Goal: Task Accomplishment & Management: Use online tool/utility

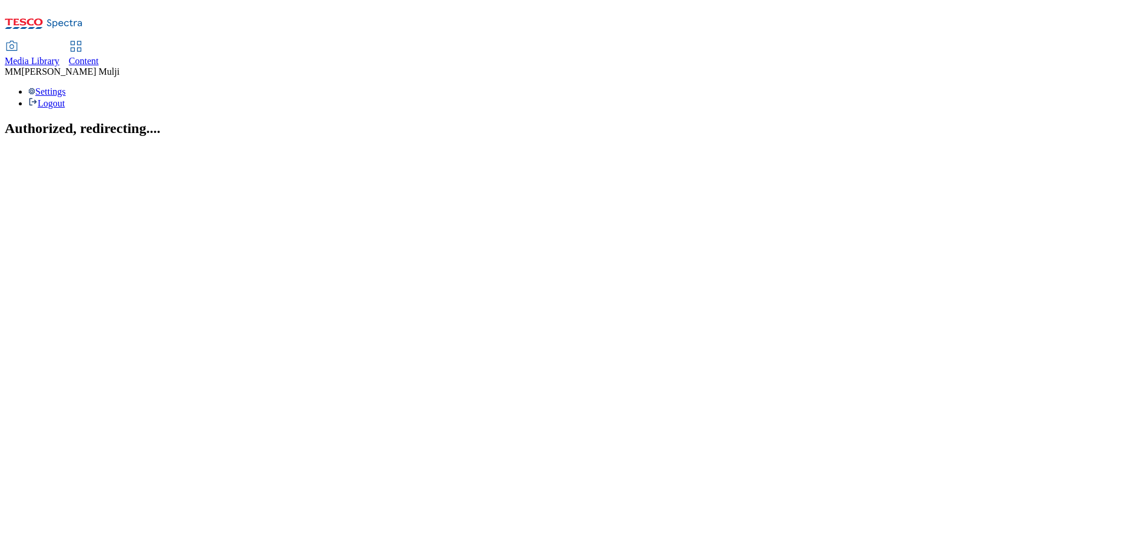
click at [99, 56] on span "Content" at bounding box center [84, 61] width 30 height 10
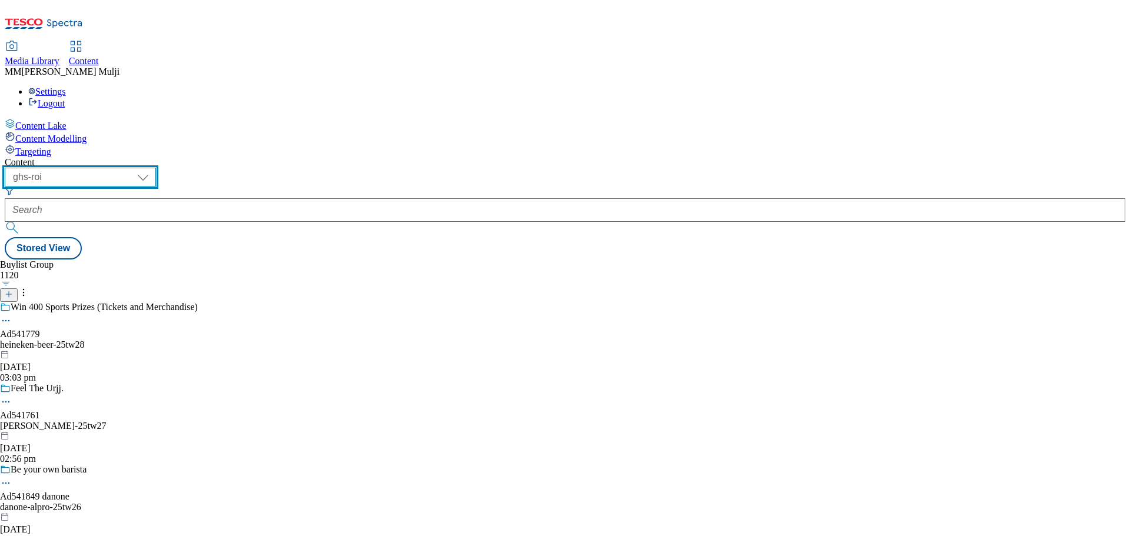
click at [156, 168] on select "ghs-roi ghs-uk" at bounding box center [80, 177] width 151 height 19
select select "ghs-uk"
click at [153, 168] on select "ghs-roi ghs-uk" at bounding box center [80, 177] width 151 height 19
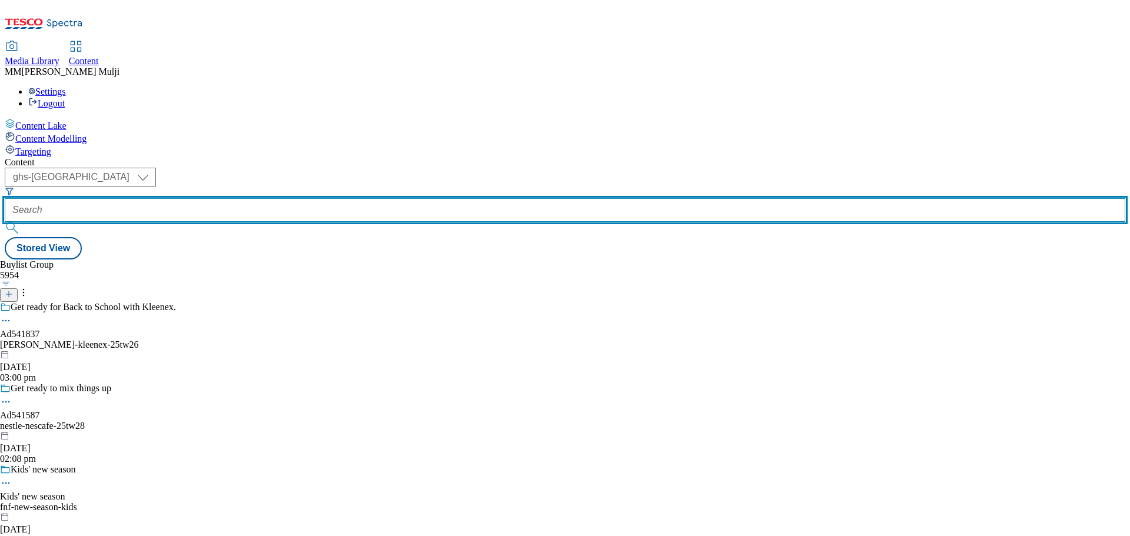
click at [283, 198] on input "text" at bounding box center [565, 210] width 1120 height 24
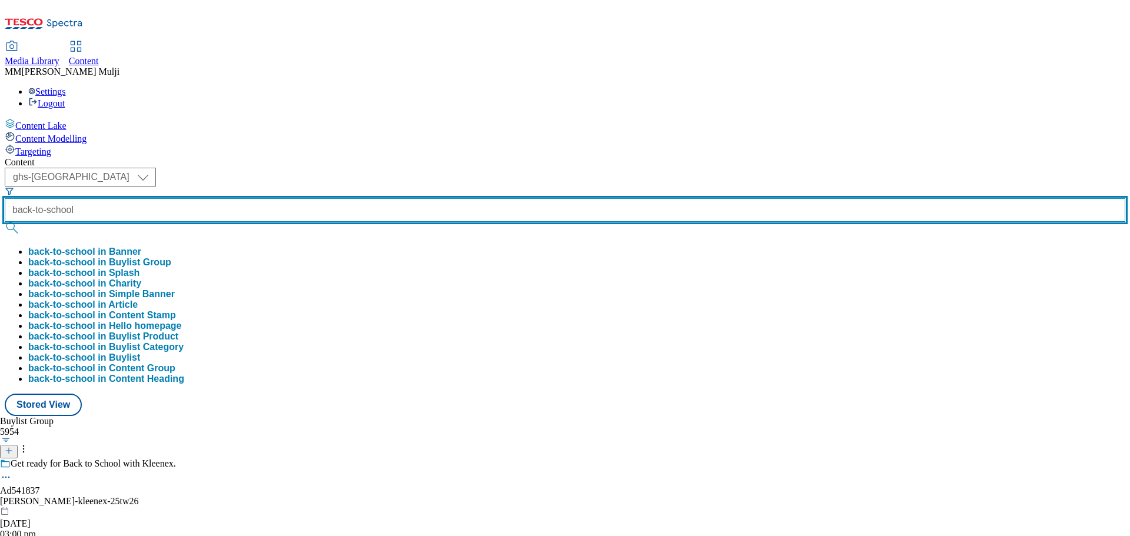
type input "back-to-school"
click at [5, 222] on button "submit" at bounding box center [13, 228] width 16 height 12
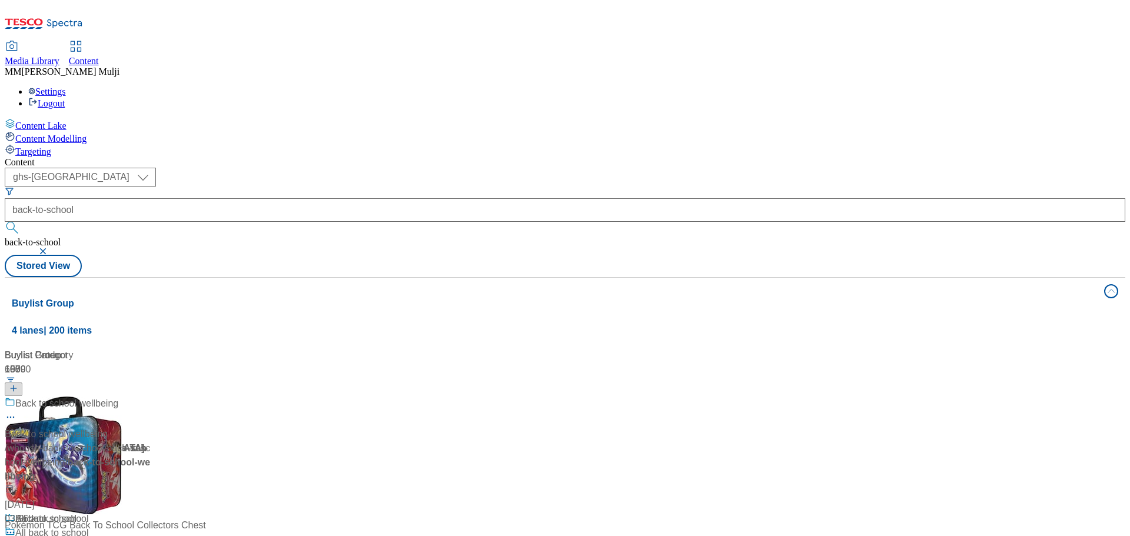
scroll to position [588, 0]
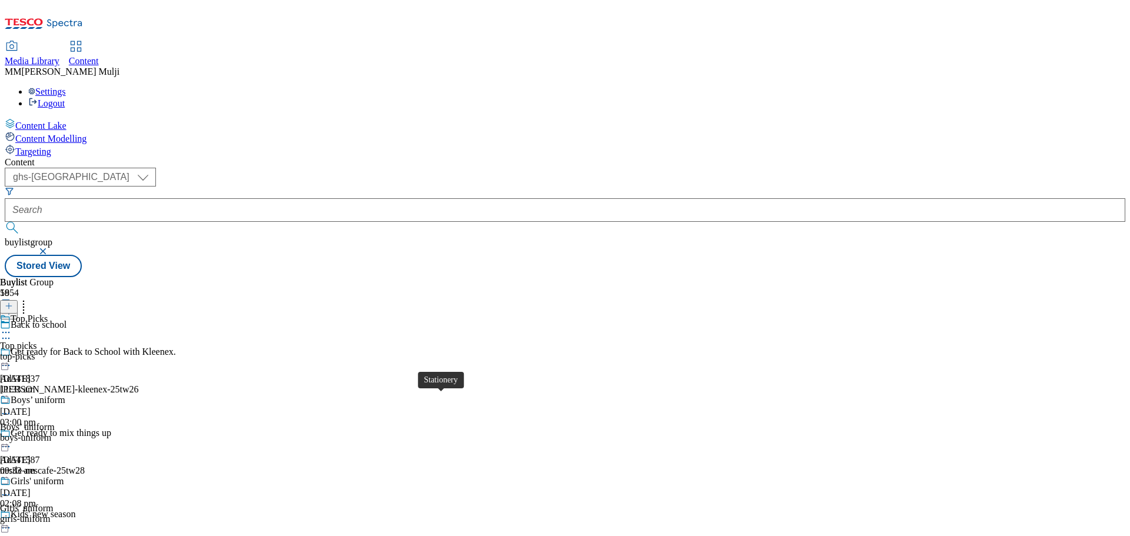
scroll to position [647, 0]
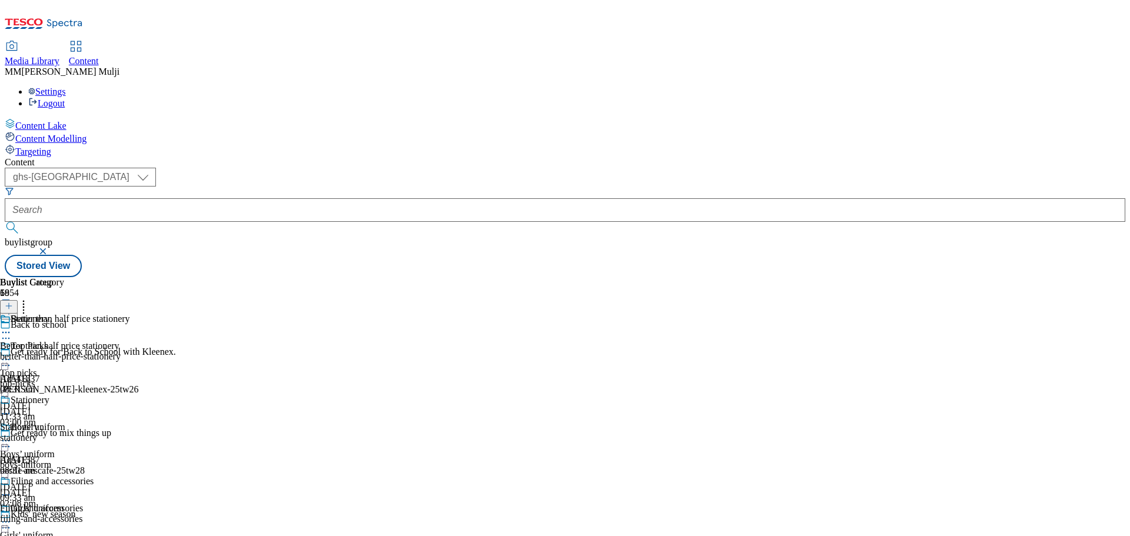
scroll to position [358, 0]
click at [107, 476] on div "Build a pencil case for £5 Build a pencil case for £5 build-a-pencil-case-for-£…" at bounding box center [53, 516] width 107 height 81
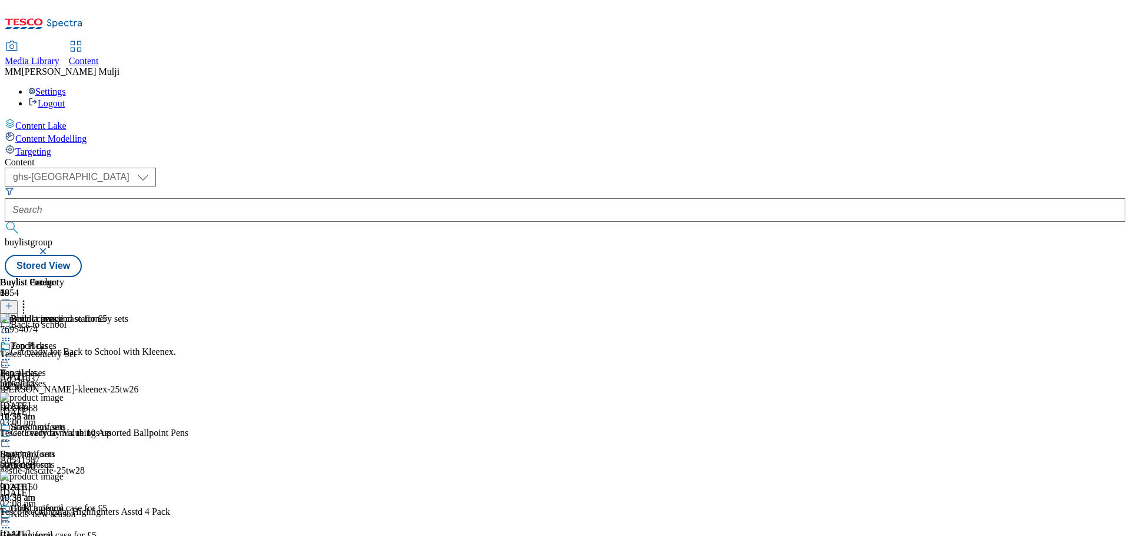
scroll to position [122, 0]
click at [29, 298] on icon at bounding box center [24, 304] width 12 height 12
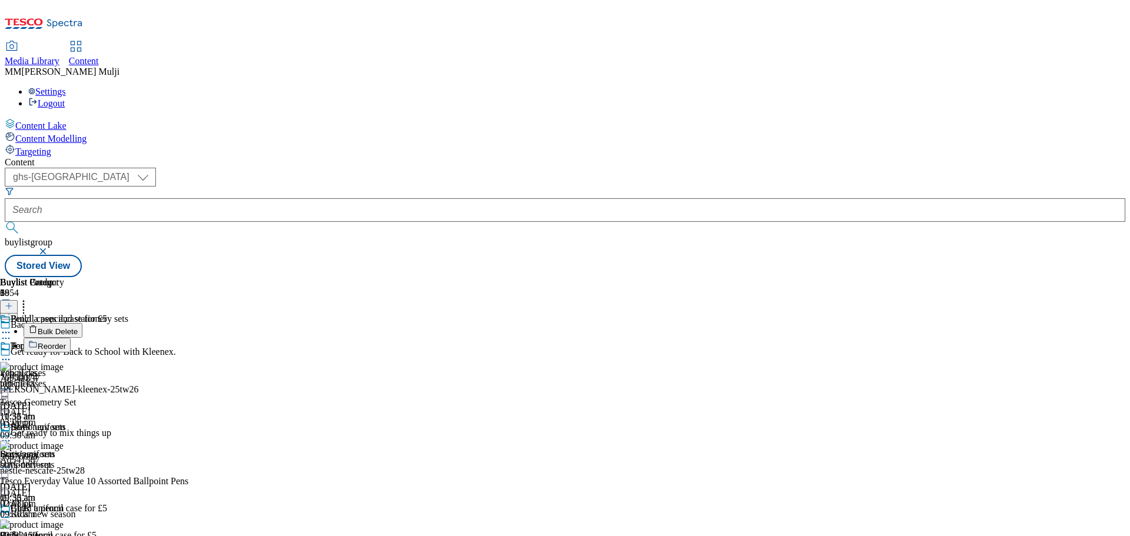
click at [71, 338] on button "Reorder" at bounding box center [47, 345] width 47 height 15
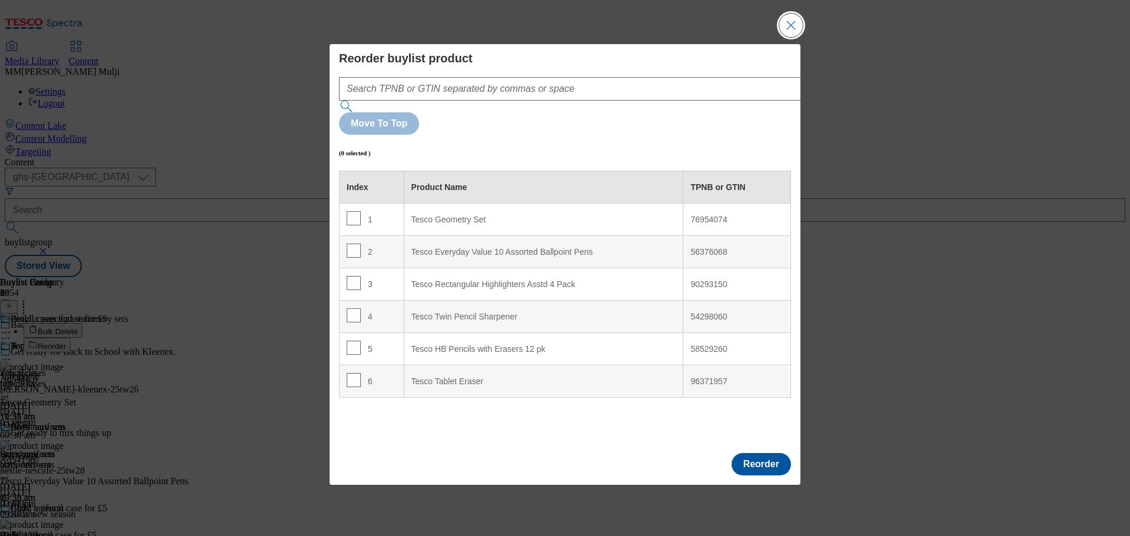
click at [782, 37] on button "Close Modal" at bounding box center [791, 26] width 24 height 24
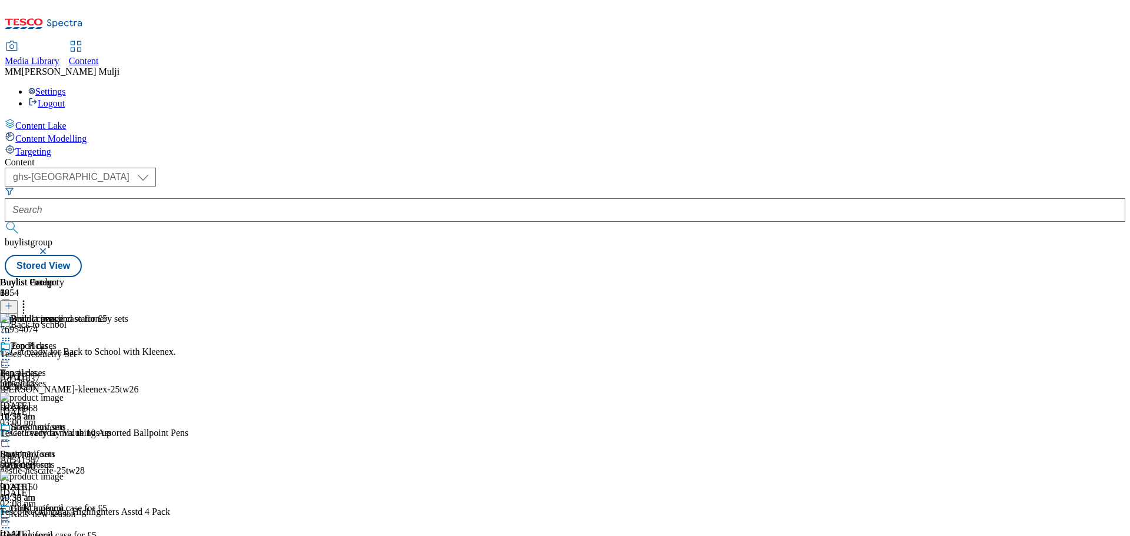
click at [12, 516] on icon at bounding box center [6, 522] width 12 height 12
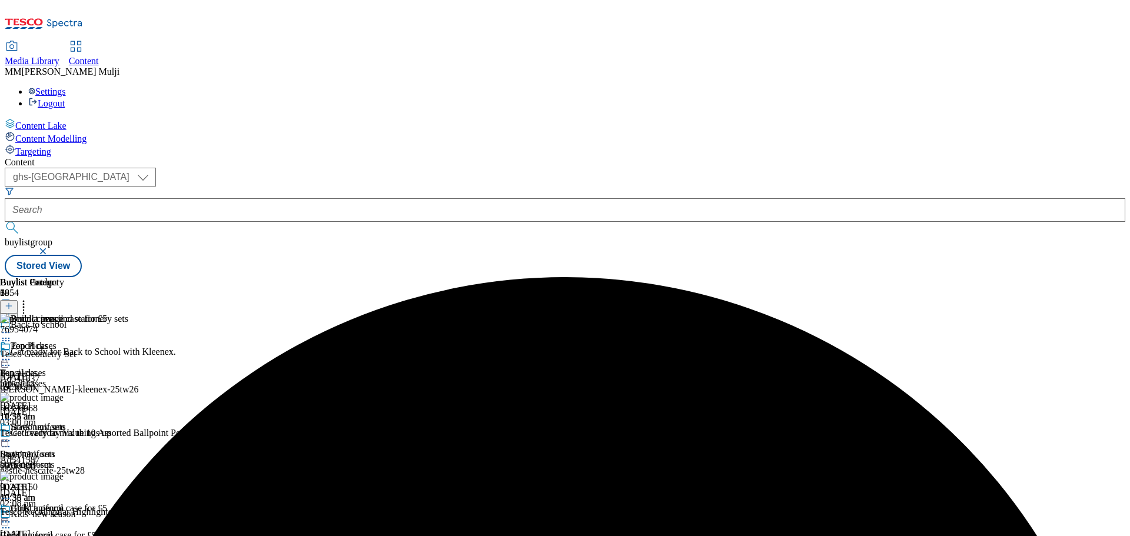
scroll to position [0, 0]
click at [12, 516] on icon at bounding box center [6, 522] width 12 height 12
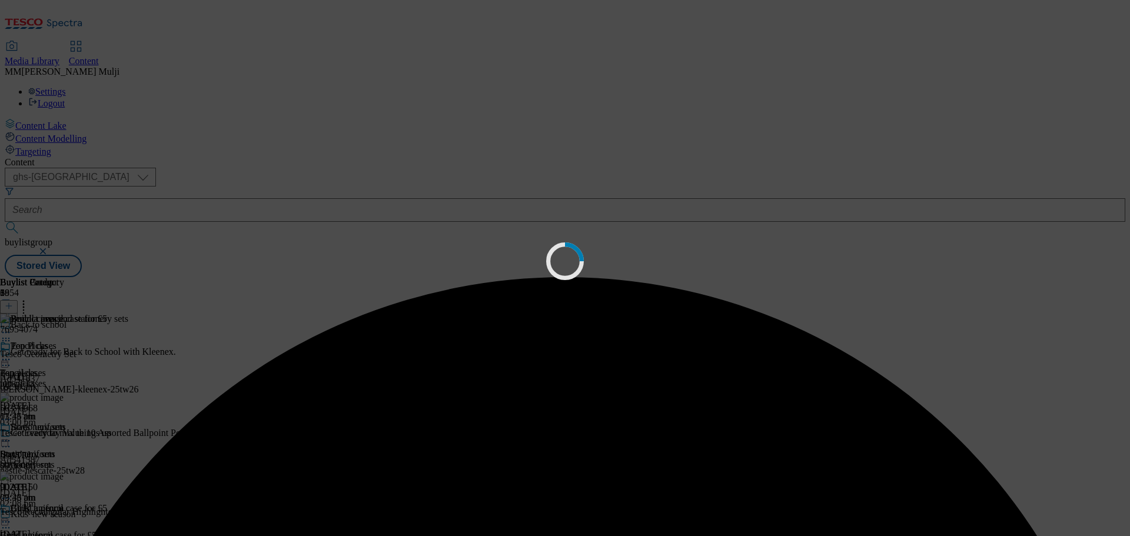
scroll to position [0, 0]
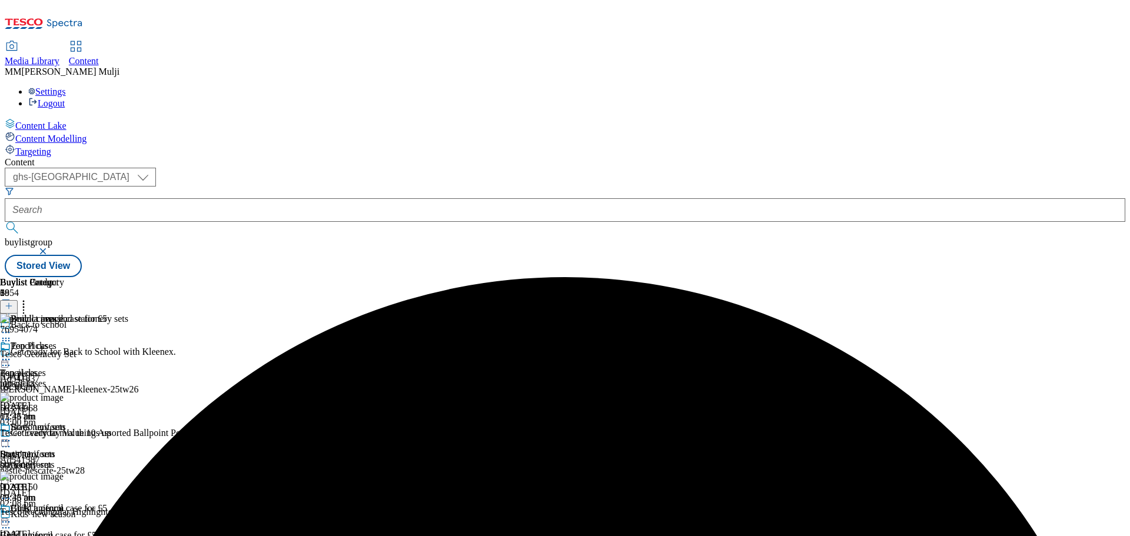
click at [107, 503] on div "Build a pencil case for £5" at bounding box center [53, 516] width 107 height 27
click at [12, 516] on icon at bounding box center [6, 522] width 12 height 12
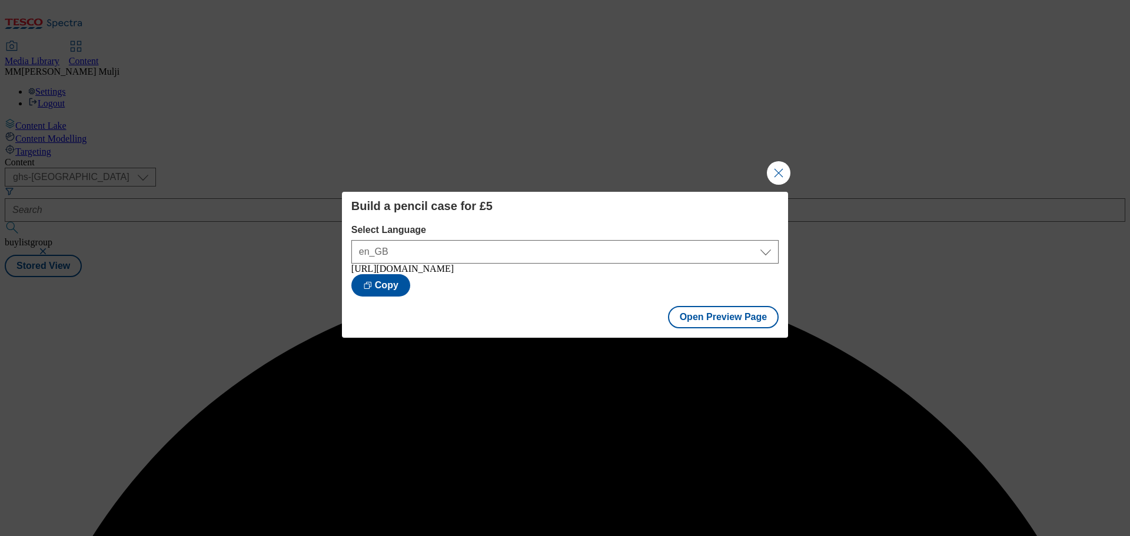
scroll to position [0, 0]
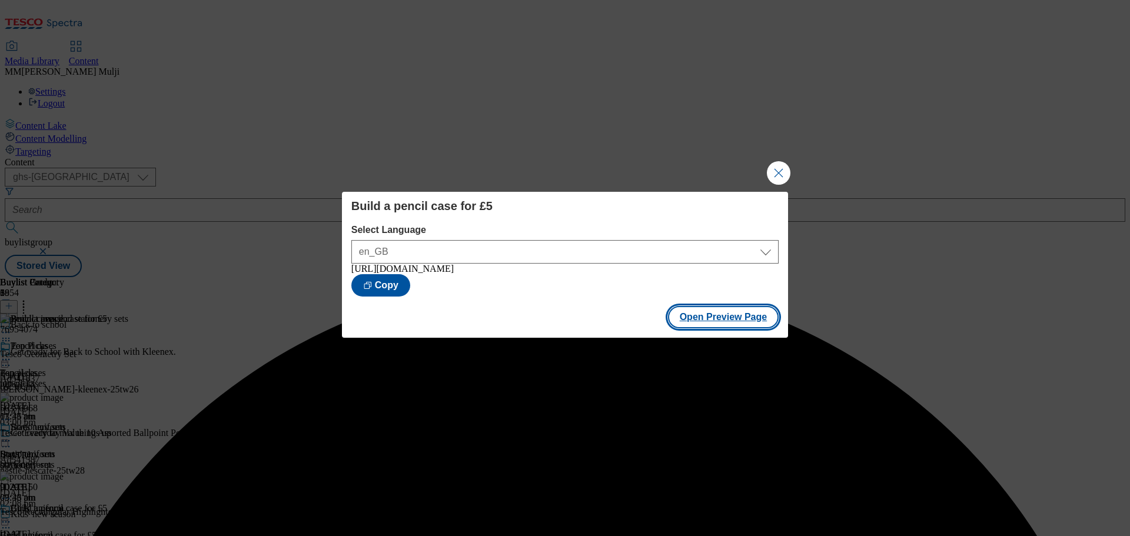
click at [723, 318] on button "Open Preview Page" at bounding box center [723, 317] width 111 height 22
click at [780, 165] on button "Close Modal" at bounding box center [779, 173] width 24 height 24
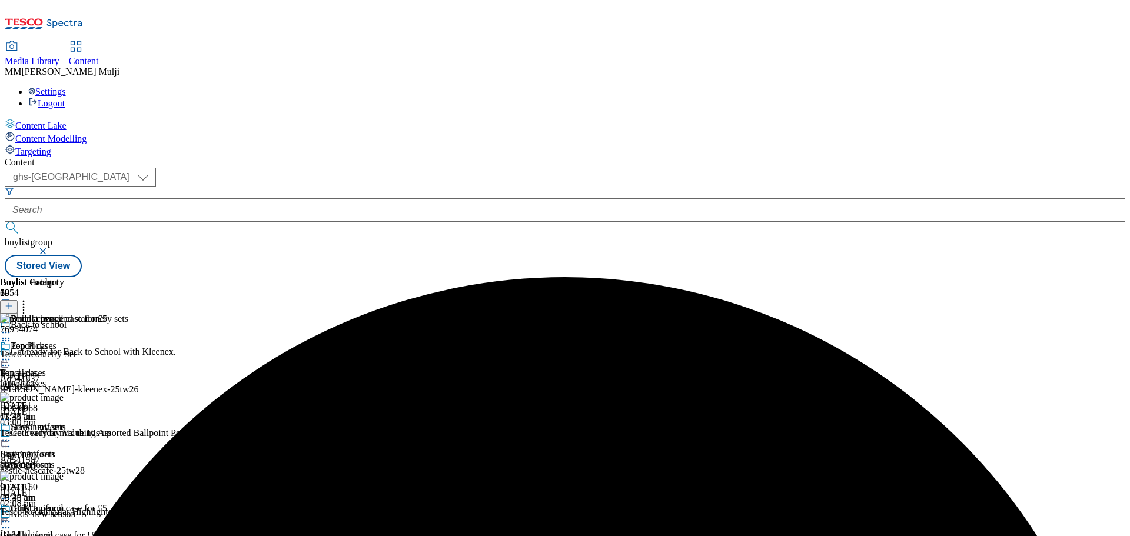
click at [12, 516] on icon at bounding box center [6, 522] width 12 height 12
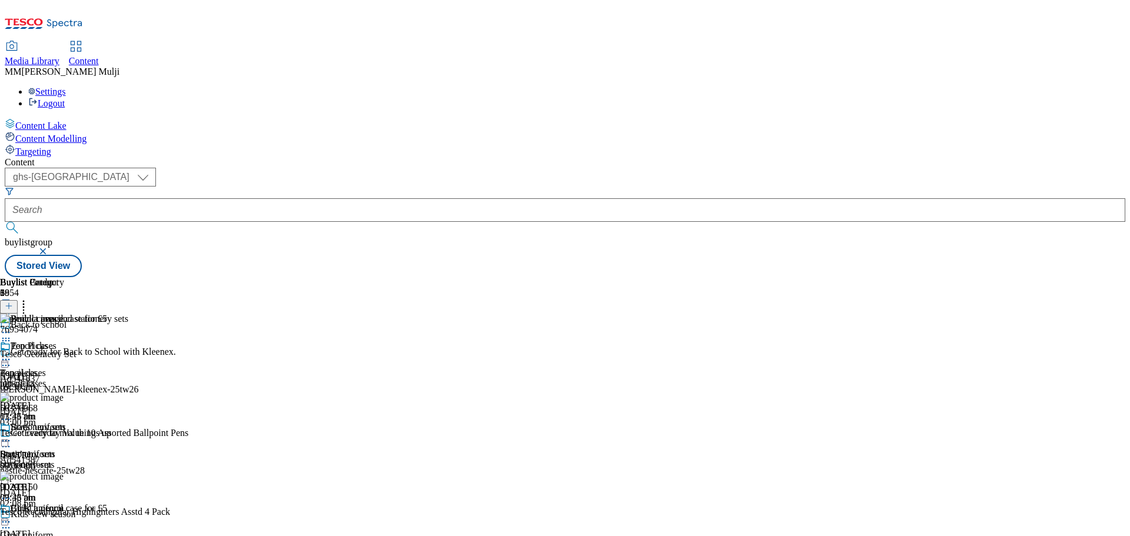
scroll to position [115, 0]
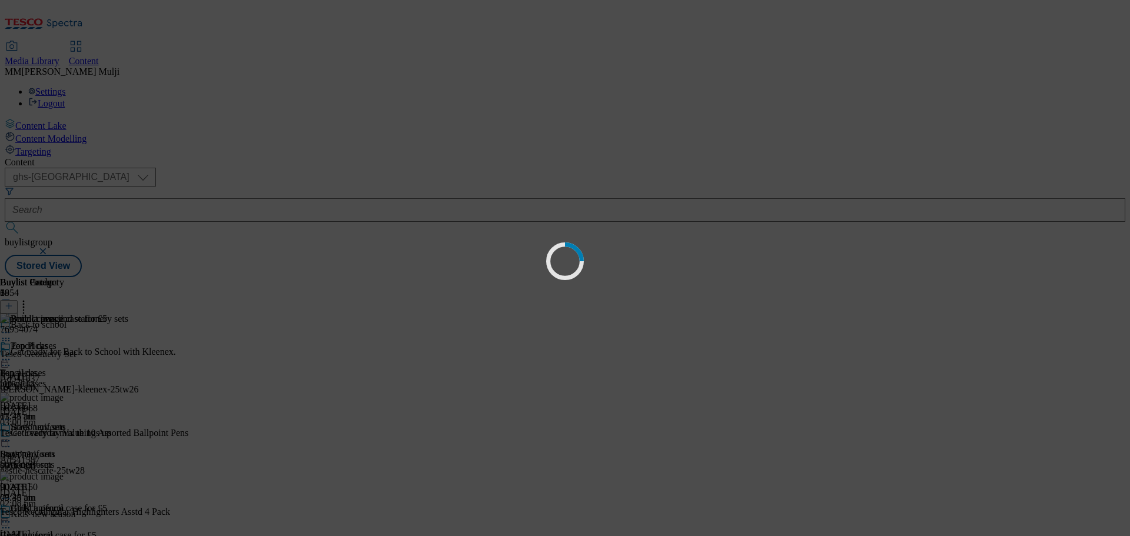
scroll to position [0, 0]
